Goal: Task Accomplishment & Management: Manage account settings

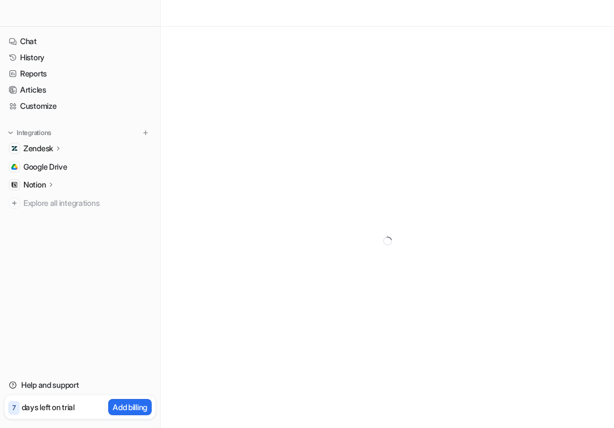
click at [33, 185] on p "Notion" at bounding box center [34, 184] width 22 height 11
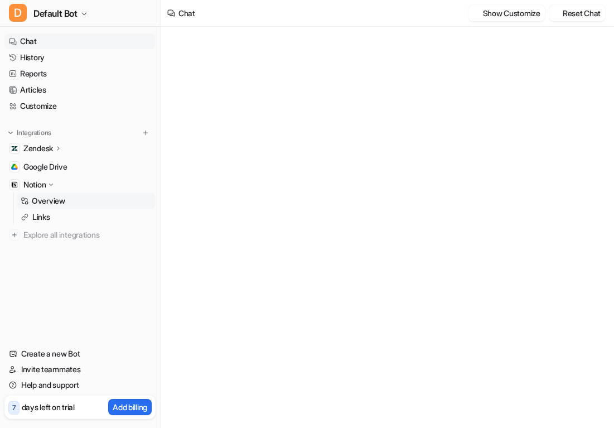
type textarea "**********"
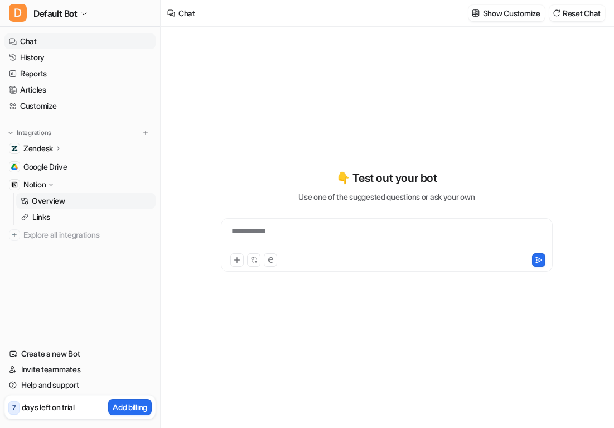
click at [47, 202] on p "Overview" at bounding box center [48, 200] width 33 height 11
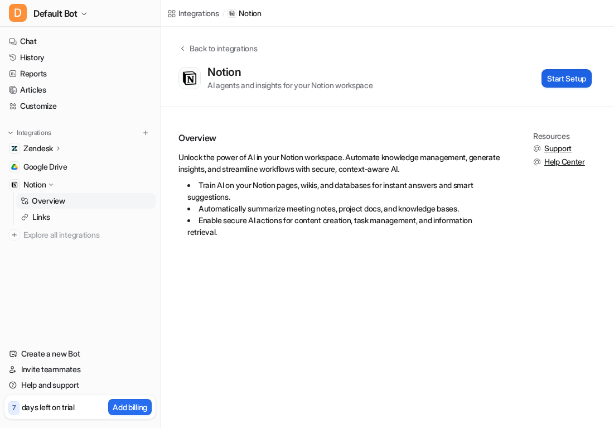
click at [566, 77] on button "Start Setup" at bounding box center [566, 78] width 50 height 18
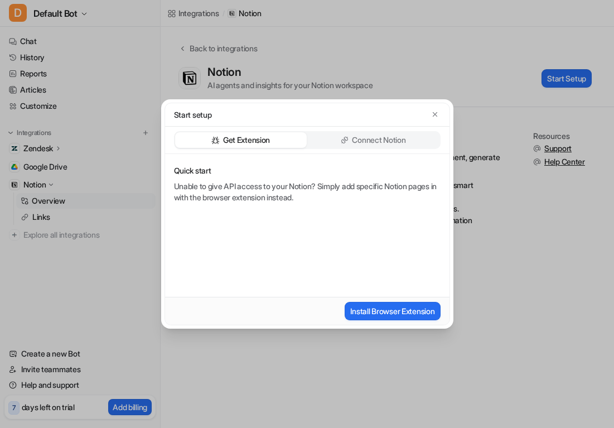
click at [369, 136] on p "Connect Notion" at bounding box center [379, 139] width 54 height 11
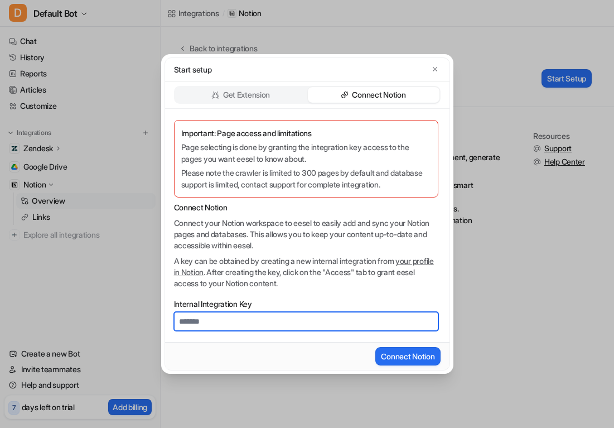
click at [258, 321] on input "Internal Integration Key" at bounding box center [306, 321] width 264 height 19
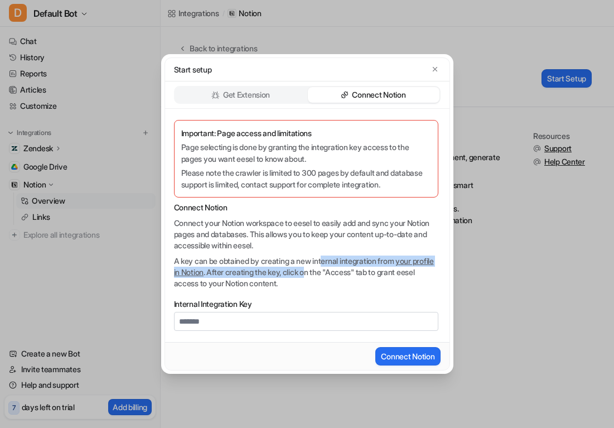
drag, startPoint x: 329, startPoint y: 260, endPoint x: 340, endPoint y: 274, distance: 18.3
click at [340, 274] on p "A key can be obtained by creating a new internal integration from your profile …" at bounding box center [306, 271] width 264 height 33
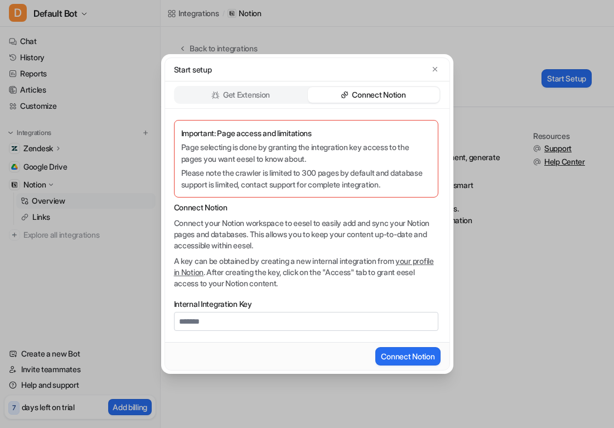
click at [203, 272] on link "your profile in Notion" at bounding box center [304, 266] width 260 height 21
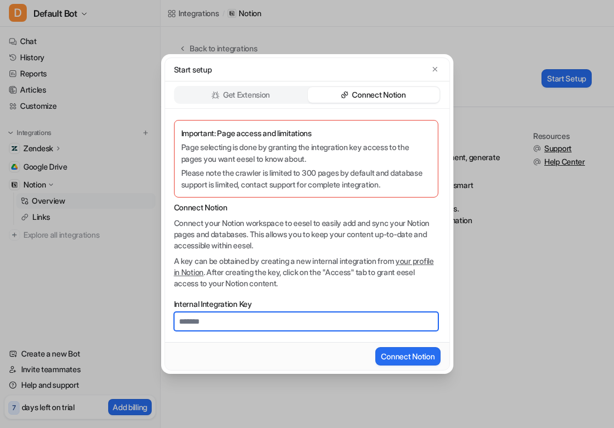
click at [232, 321] on input "Internal Integration Key" at bounding box center [306, 321] width 264 height 19
paste input "**********"
type input "**********"
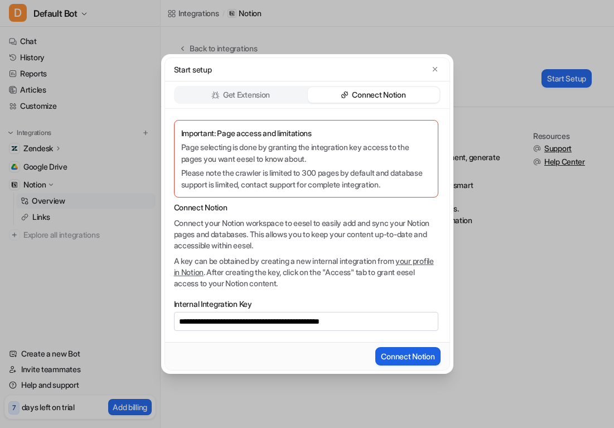
click at [409, 354] on button "Connect Notion" at bounding box center [407, 356] width 65 height 18
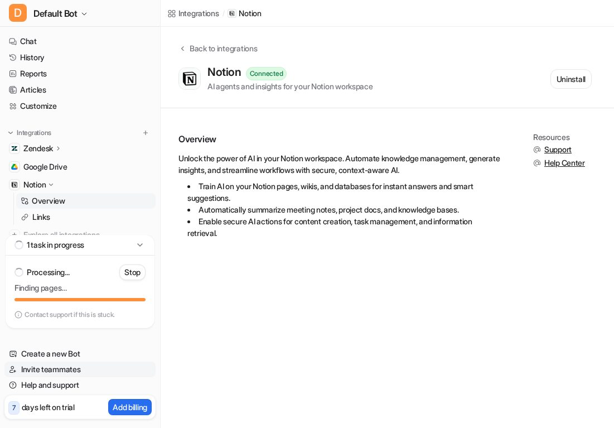
click at [46, 365] on link "Invite teammates" at bounding box center [79, 369] width 151 height 16
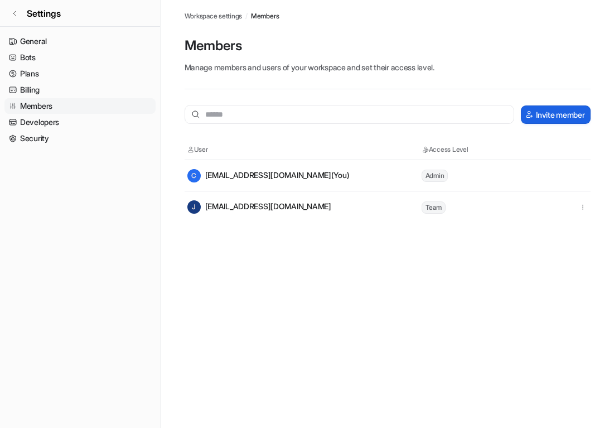
click at [554, 115] on button "Invite member" at bounding box center [555, 114] width 69 height 18
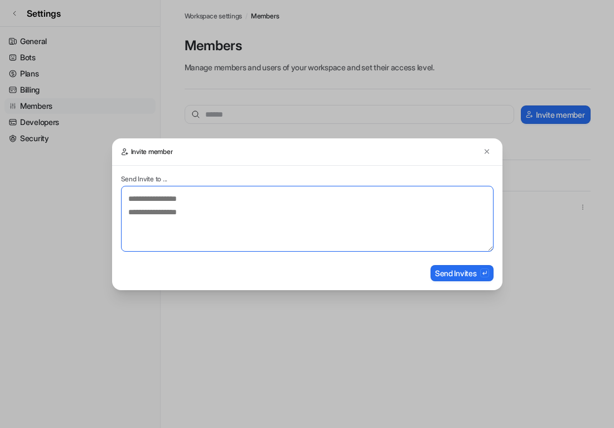
click at [144, 207] on textarea at bounding box center [307, 219] width 372 height 66
paste textarea "**********"
type textarea "**********"
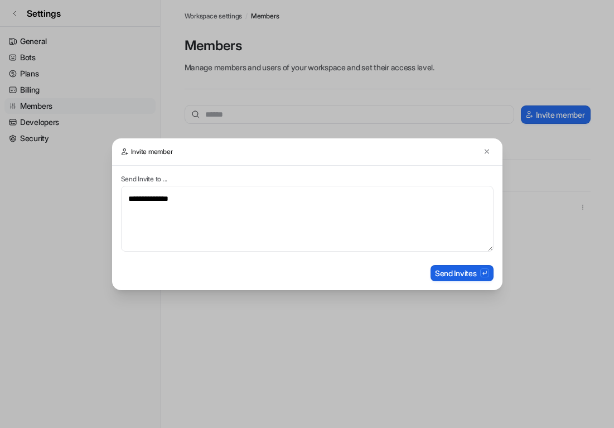
click at [462, 272] on button "Send Invites" at bounding box center [461, 273] width 63 height 16
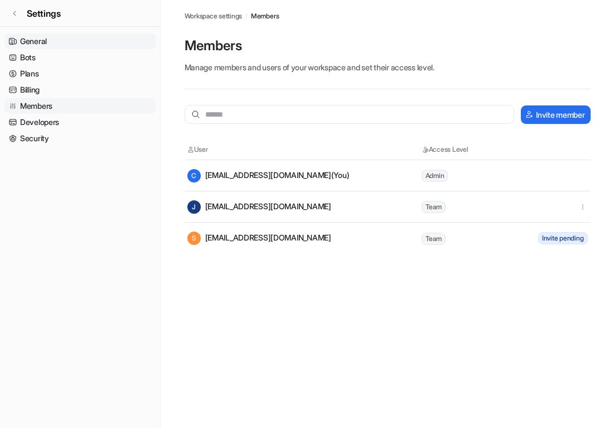
click at [39, 41] on link "General" at bounding box center [79, 41] width 151 height 16
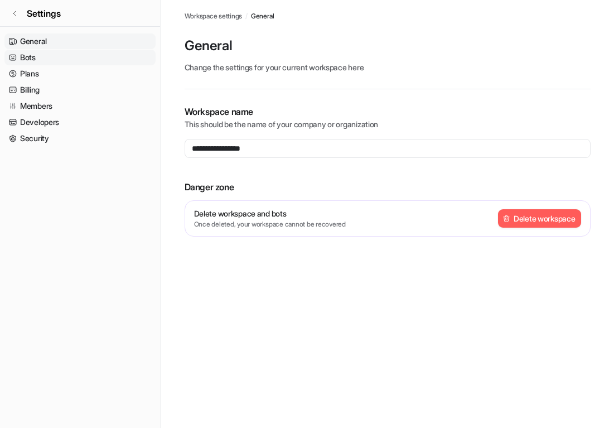
click at [30, 59] on link "Bots" at bounding box center [79, 58] width 151 height 16
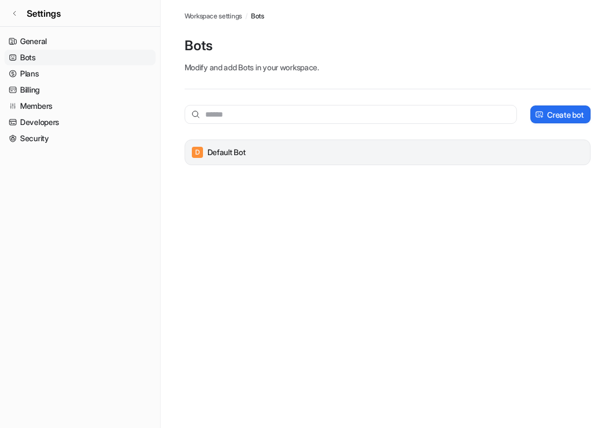
click at [239, 153] on p "Default Bot" at bounding box center [226, 152] width 38 height 11
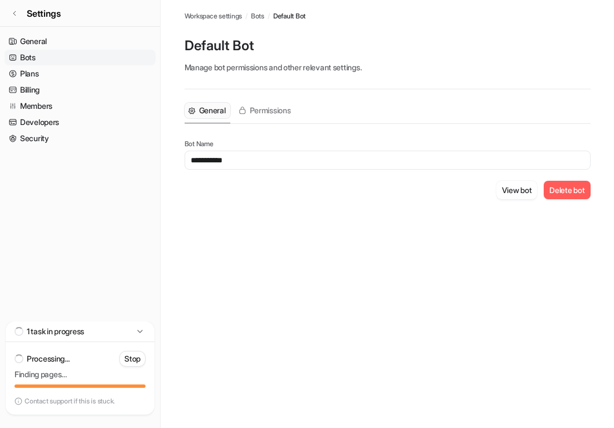
click at [214, 158] on input "**********" at bounding box center [388, 160] width 406 height 19
drag, startPoint x: 216, startPoint y: 160, endPoint x: 162, endPoint y: 159, distance: 54.6
click at [162, 160] on main "**********" at bounding box center [387, 113] width 453 height 226
type input "**********"
click at [561, 188] on button "Delete bot" at bounding box center [567, 190] width 46 height 18
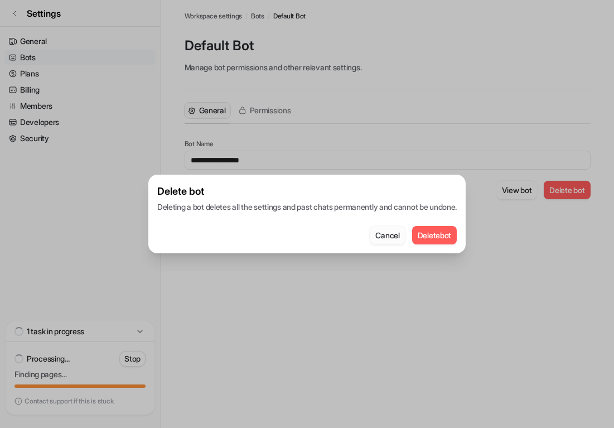
click at [386, 239] on button "Cancel" at bounding box center [387, 235] width 35 height 18
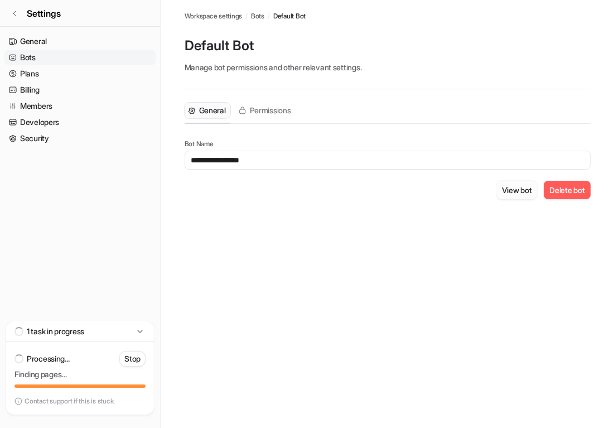
click at [518, 190] on button "View bot" at bounding box center [516, 190] width 41 height 18
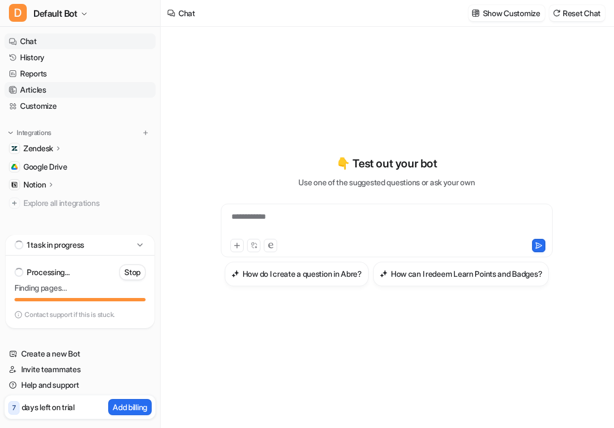
click at [48, 91] on link "Articles" at bounding box center [79, 90] width 151 height 16
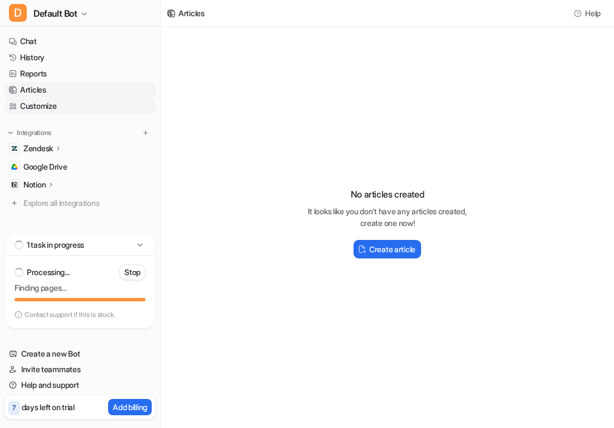
click at [54, 108] on link "Customize" at bounding box center [79, 106] width 151 height 16
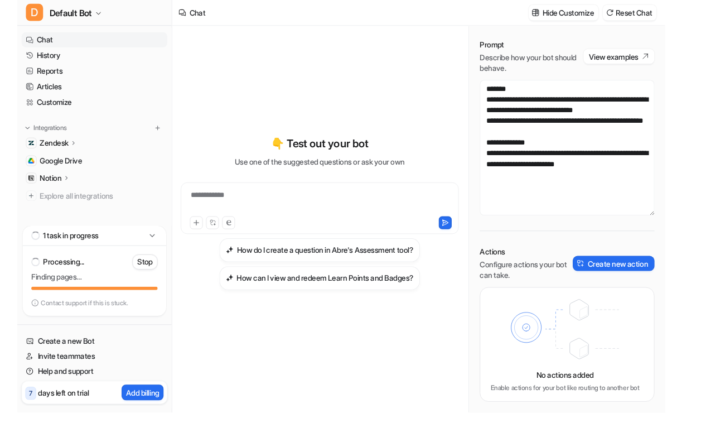
scroll to position [31, 0]
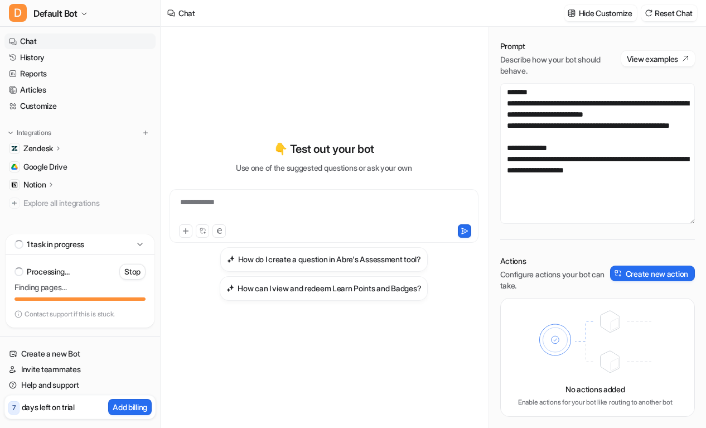
click at [31, 185] on p "Notion" at bounding box center [34, 184] width 22 height 11
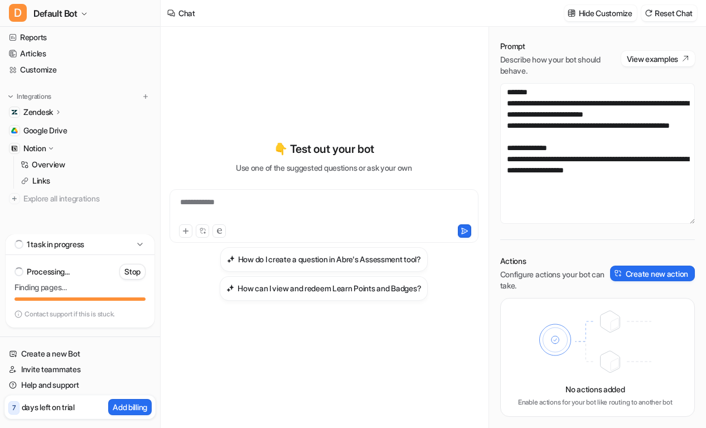
scroll to position [39, 0]
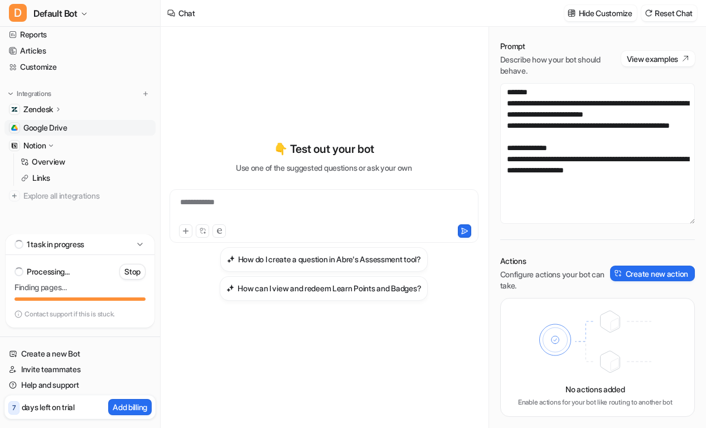
click at [48, 129] on span "Google Drive" at bounding box center [45, 127] width 44 height 11
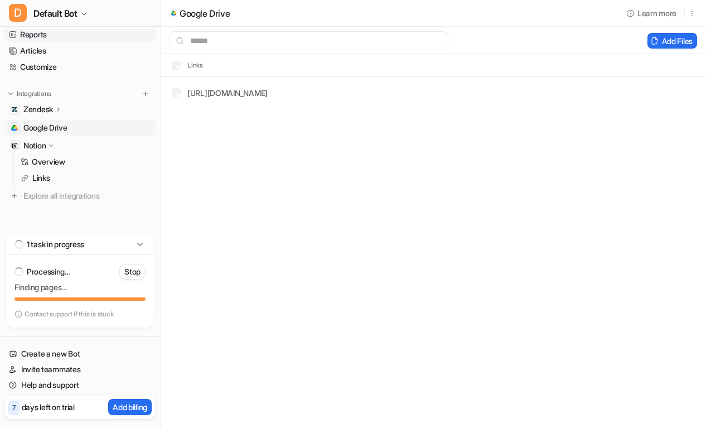
click at [41, 32] on link "Reports" at bounding box center [79, 35] width 151 height 16
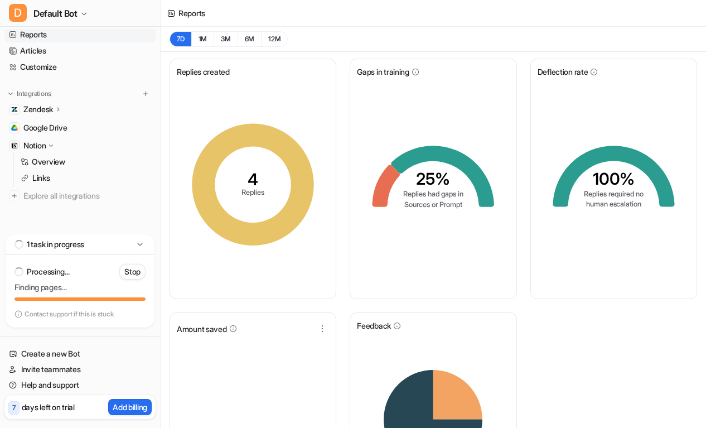
click at [38, 106] on p "Zendesk" at bounding box center [38, 109] width 30 height 11
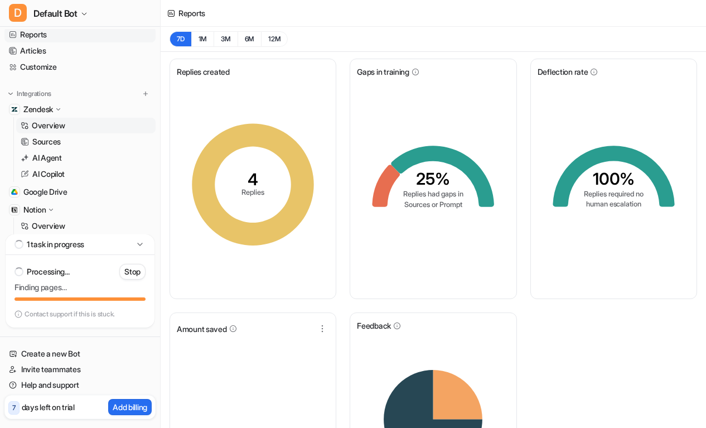
click at [47, 122] on p "Overview" at bounding box center [48, 125] width 33 height 11
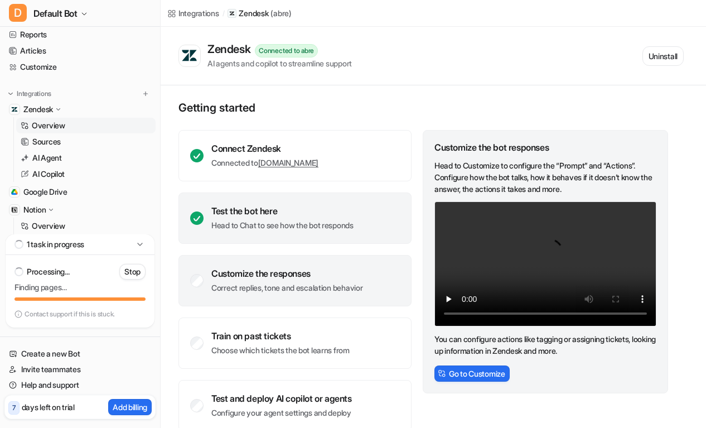
scroll to position [19, 0]
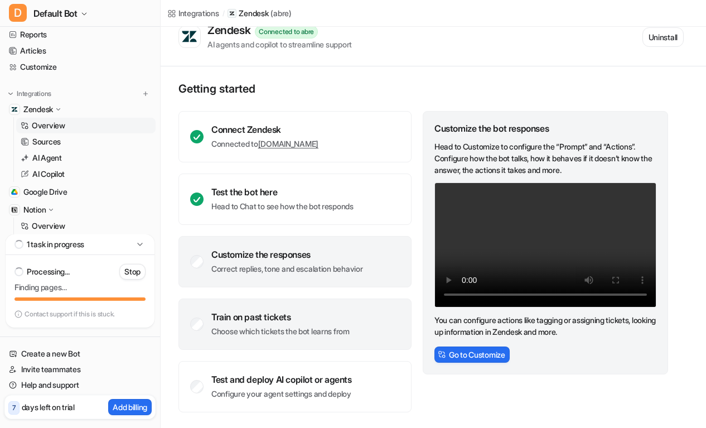
click at [258, 310] on div "Train on past tickets Choose which tickets the bot learns from" at bounding box center [294, 323] width 233 height 51
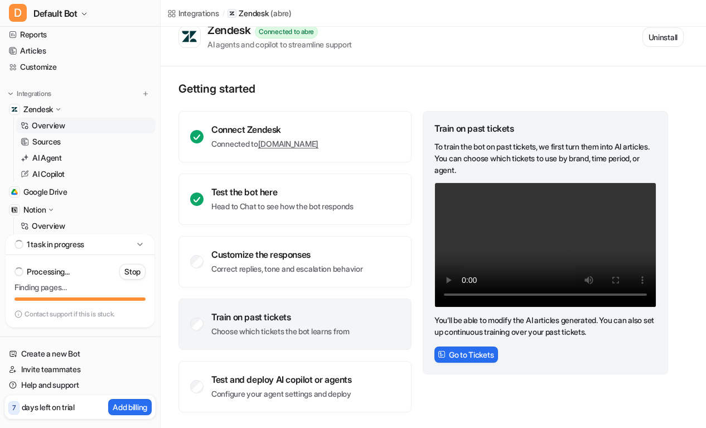
click at [340, 332] on p "Choose which tickets the bot learns from" at bounding box center [280, 331] width 138 height 11
click at [495, 356] on button "Go to Tickets" at bounding box center [466, 354] width 64 height 16
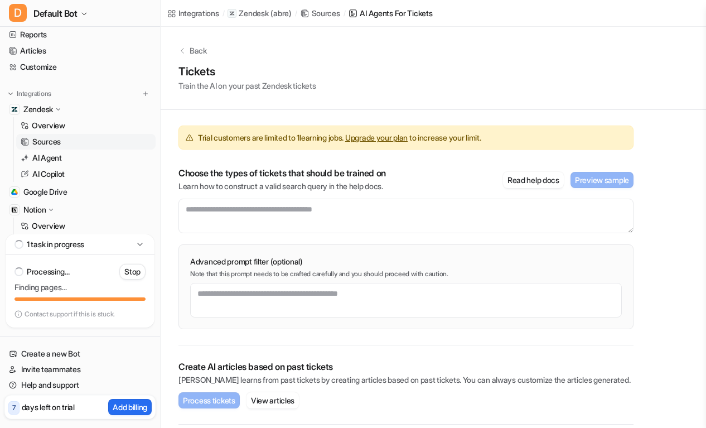
click at [197, 49] on p "Back" at bounding box center [198, 51] width 17 height 12
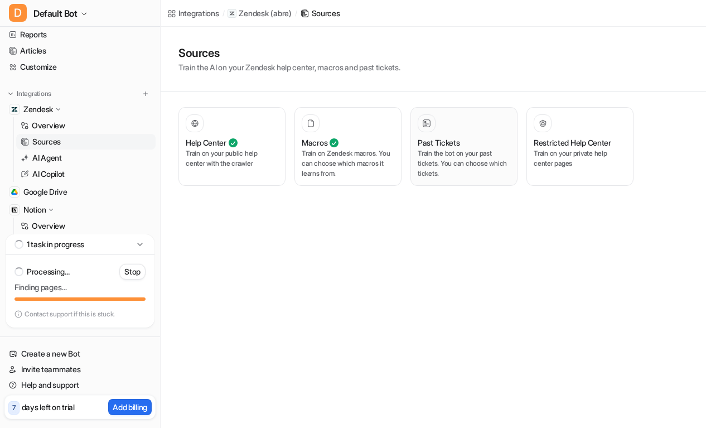
click at [483, 164] on p "Train the bot on your past tickets. You can choose which tickets." at bounding box center [464, 163] width 93 height 30
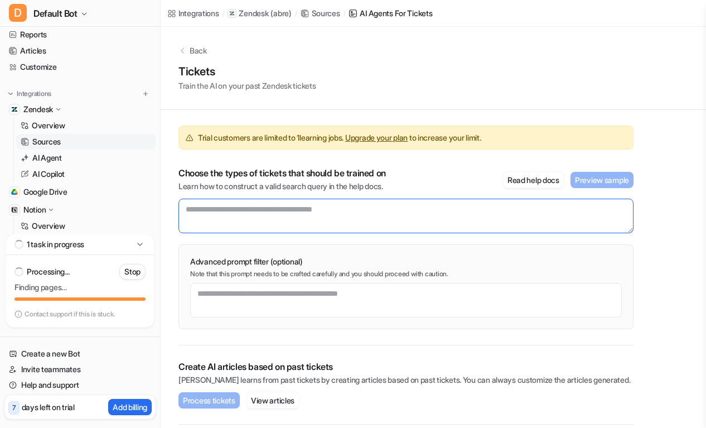
click at [386, 214] on textarea at bounding box center [405, 216] width 455 height 35
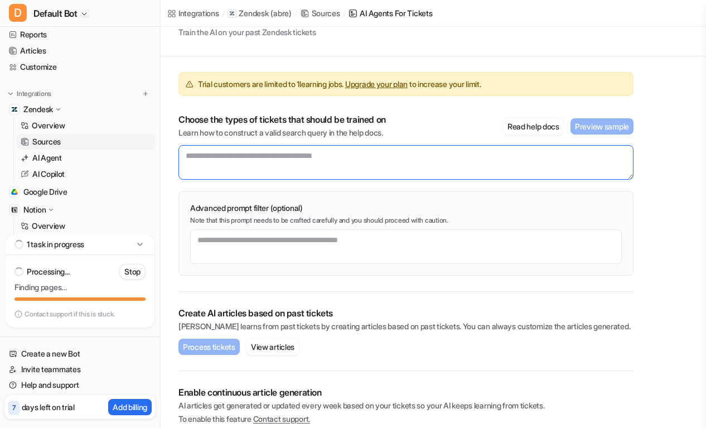
scroll to position [84, 0]
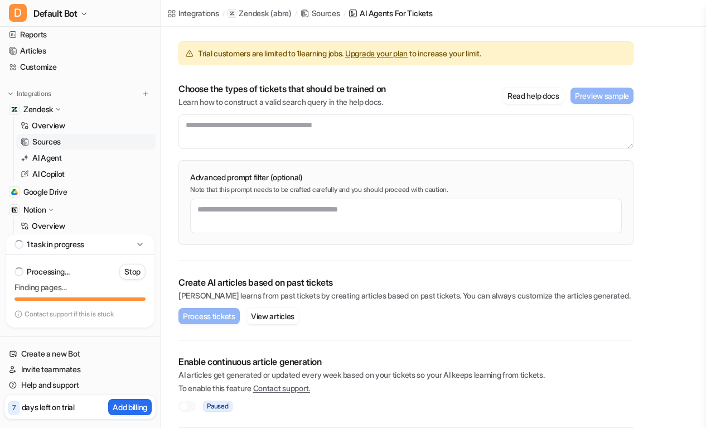
click at [40, 107] on p "Zendesk" at bounding box center [38, 109] width 30 height 11
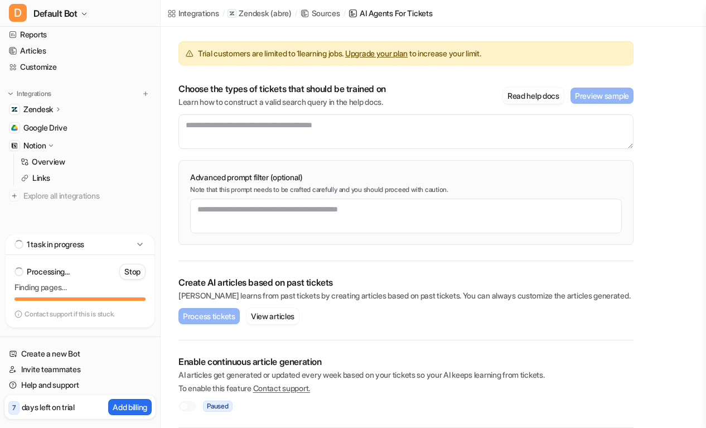
click at [55, 109] on div "Zendesk" at bounding box center [42, 109] width 39 height 11
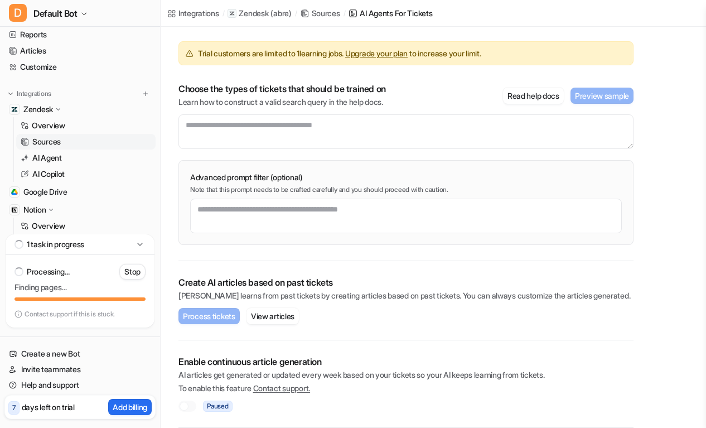
scroll to position [2, 0]
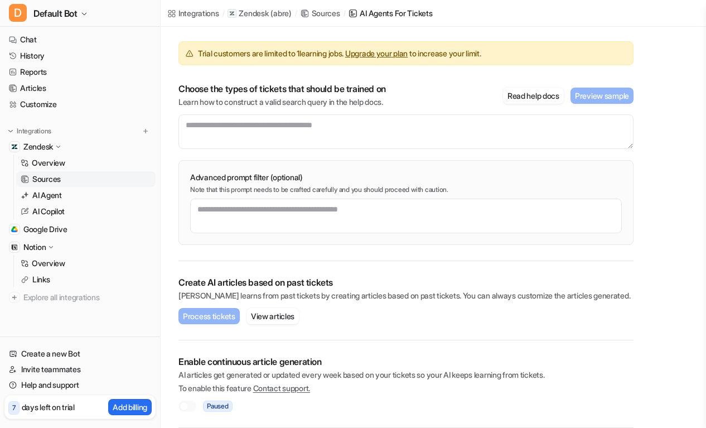
click at [53, 177] on p "Sources" at bounding box center [46, 178] width 28 height 11
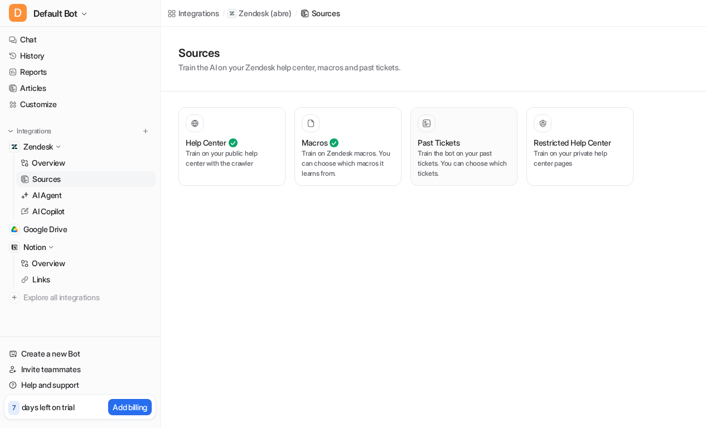
click at [427, 122] on icon at bounding box center [427, 123] width 8 height 8
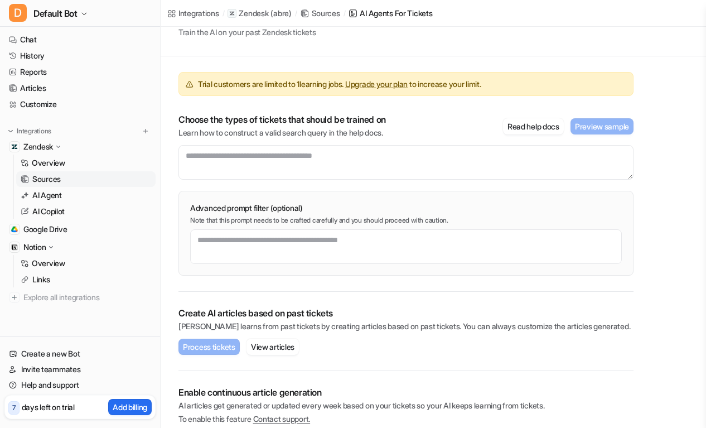
scroll to position [84, 0]
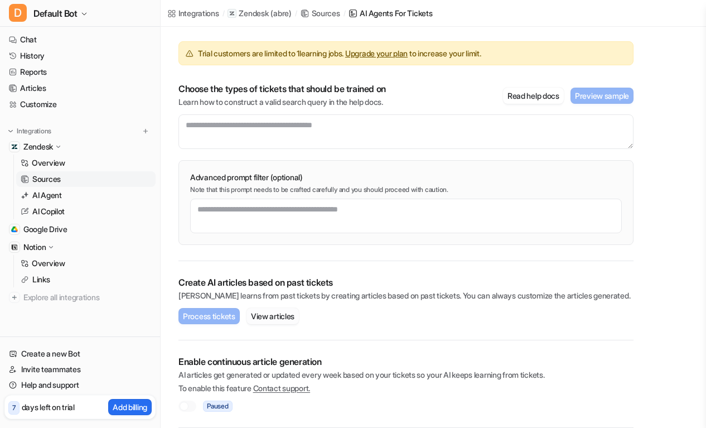
click at [282, 319] on button "View articles" at bounding box center [272, 316] width 52 height 16
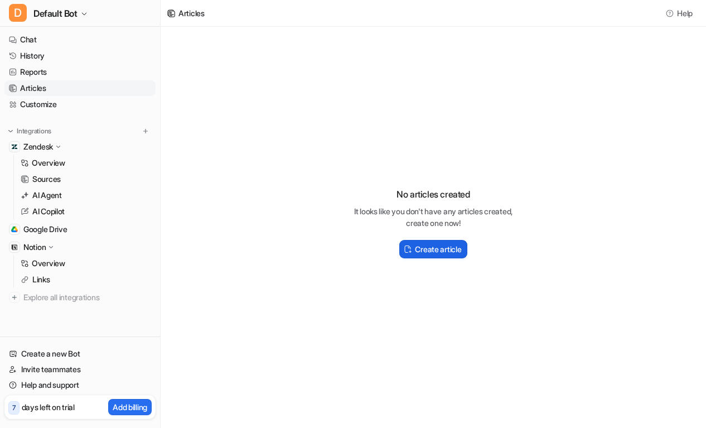
click at [438, 254] on h2 "Create article" at bounding box center [438, 249] width 46 height 12
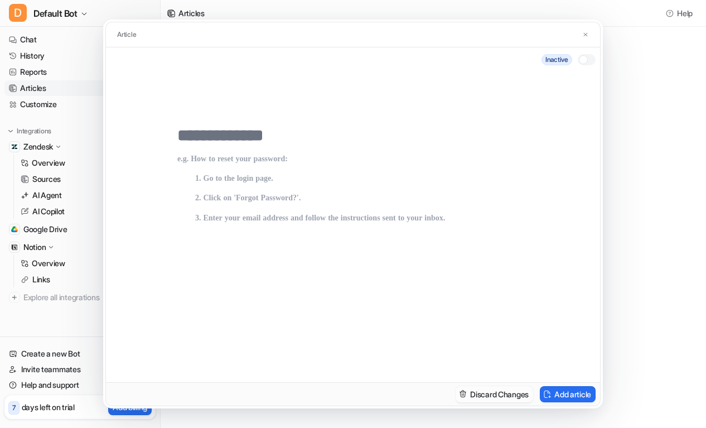
click at [515, 393] on button "Discard Changes" at bounding box center [495, 394] width 78 height 16
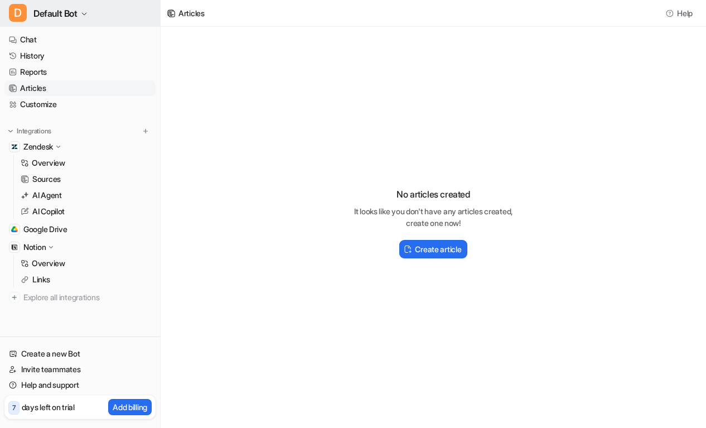
scroll to position [84, 0]
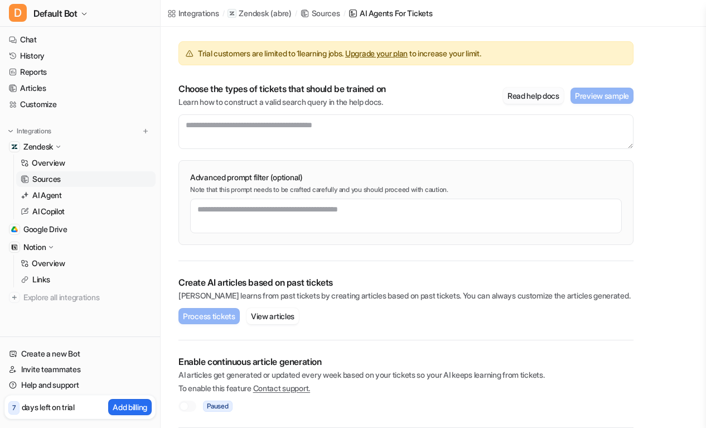
click at [520, 100] on button "Read help docs" at bounding box center [533, 96] width 61 height 16
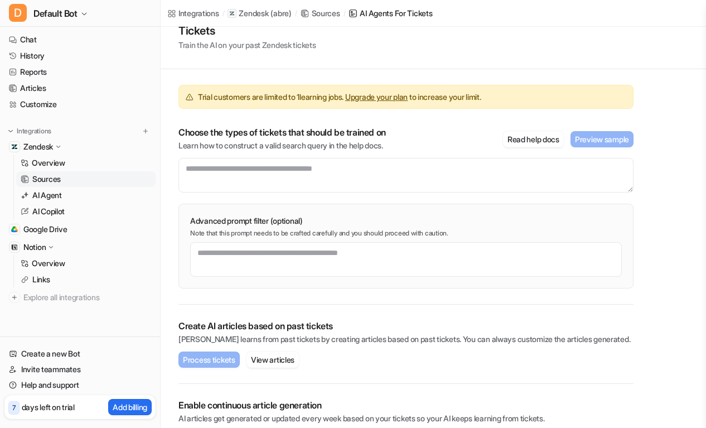
scroll to position [0, 0]
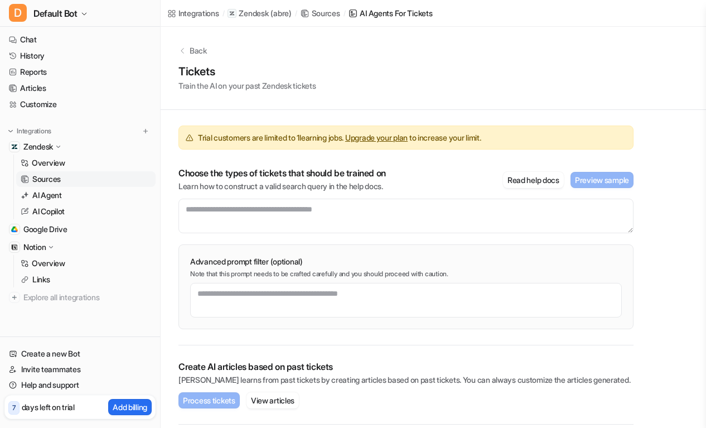
click at [394, 138] on link "Upgrade your plan" at bounding box center [376, 137] width 62 height 9
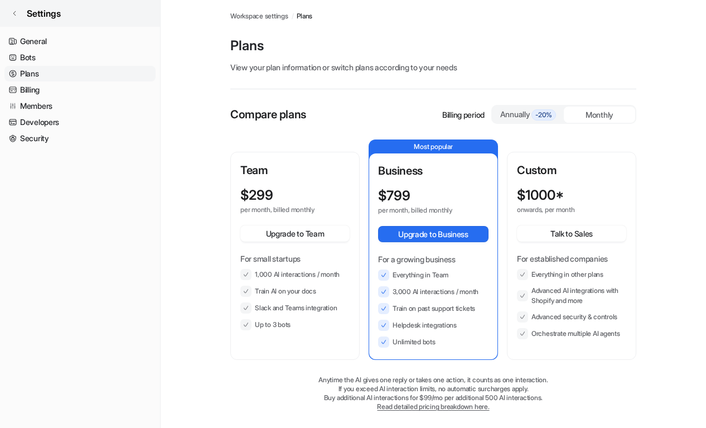
click at [17, 12] on icon at bounding box center [14, 13] width 7 height 7
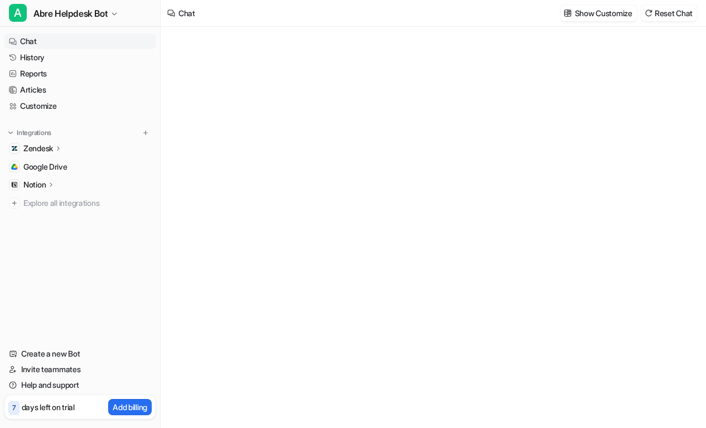
type textarea "**********"
